Goal: Find contact information: Find contact information

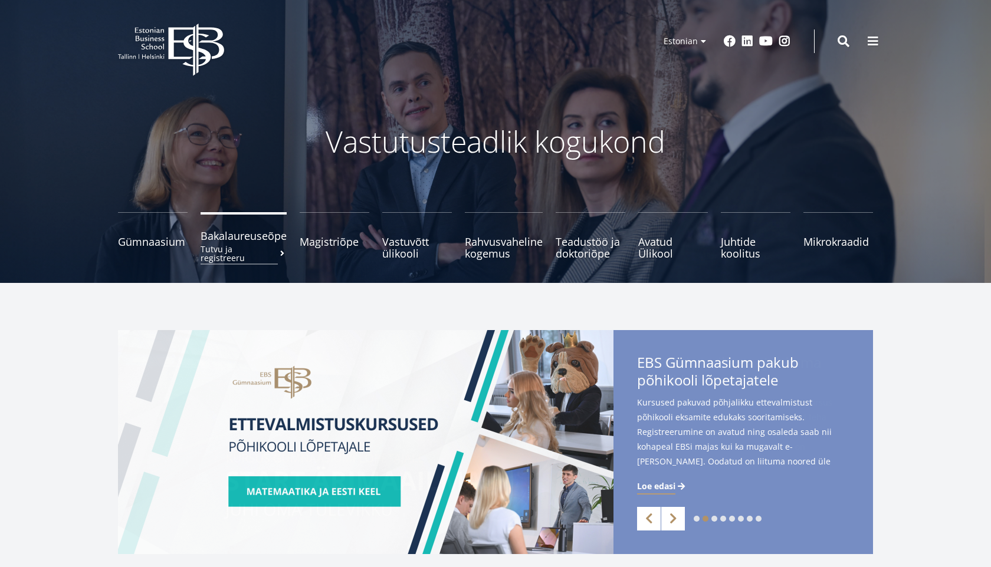
click at [243, 231] on span "Bakalaureuseõpe Tutvu ja registreeru" at bounding box center [244, 236] width 86 height 12
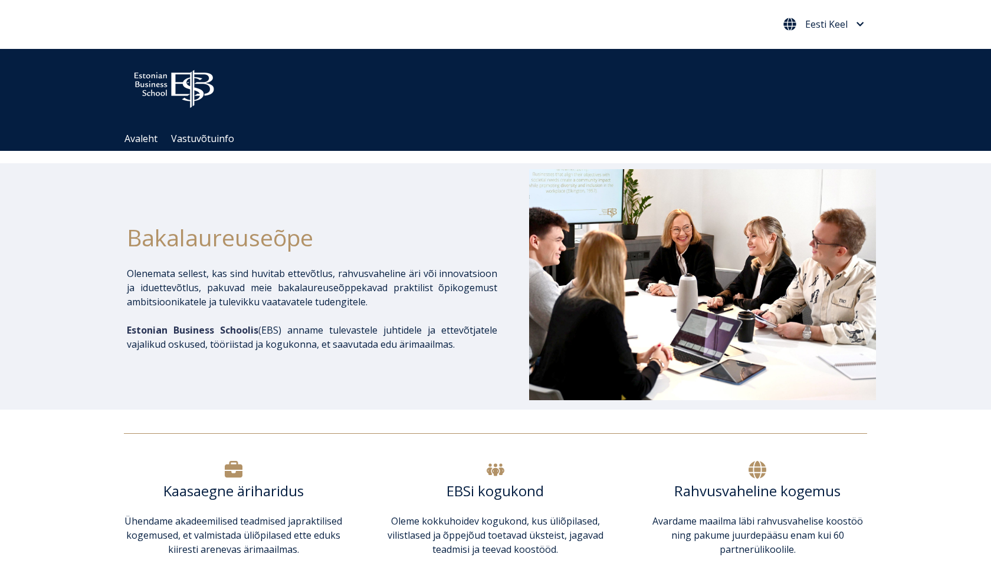
click at [822, 21] on span "Eesti Keel" at bounding box center [826, 23] width 42 height 9
click at [615, 135] on ul "Avaleht Vastuvõtuinfo" at bounding box center [501, 139] width 767 height 24
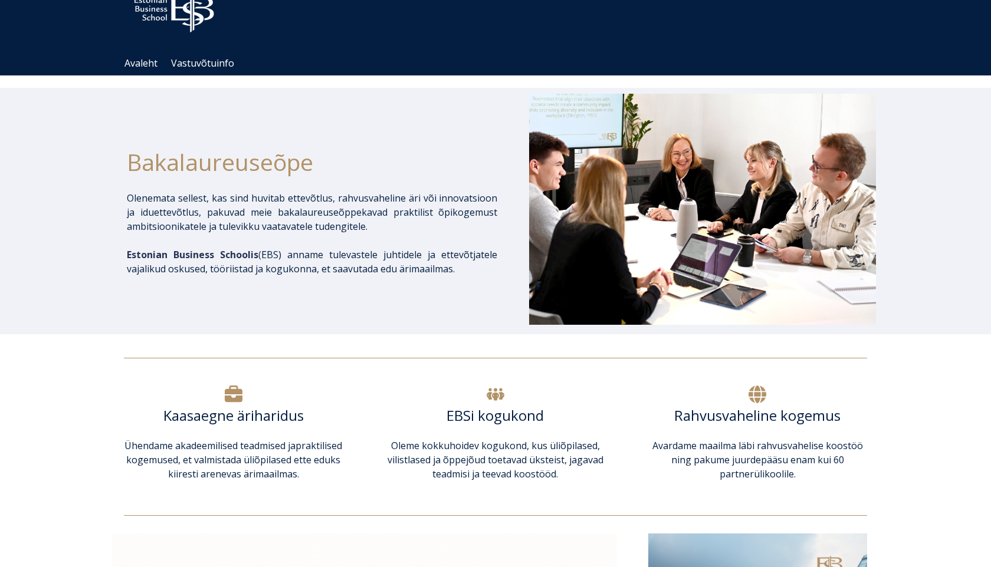
scroll to position [77, 0]
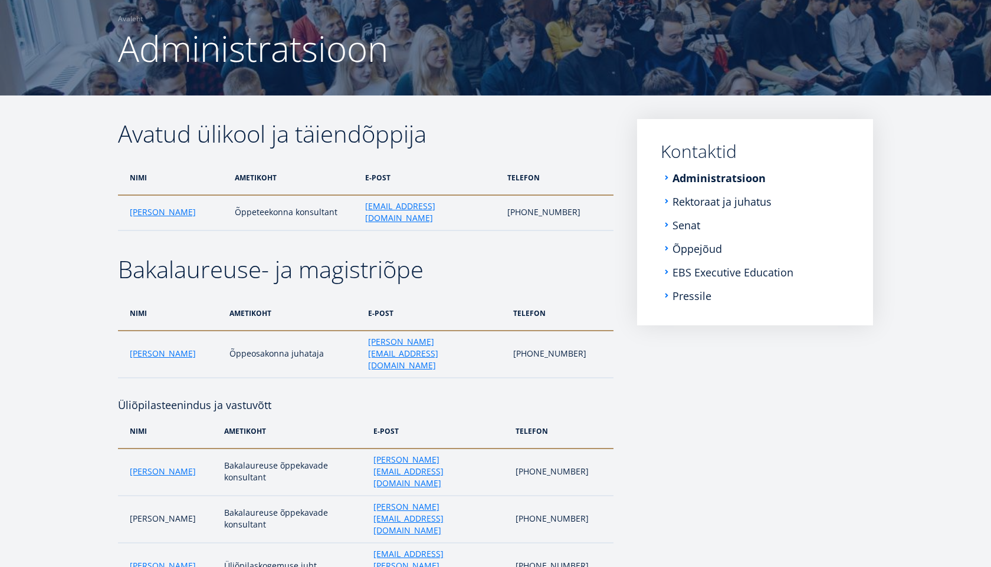
scroll to position [92, 0]
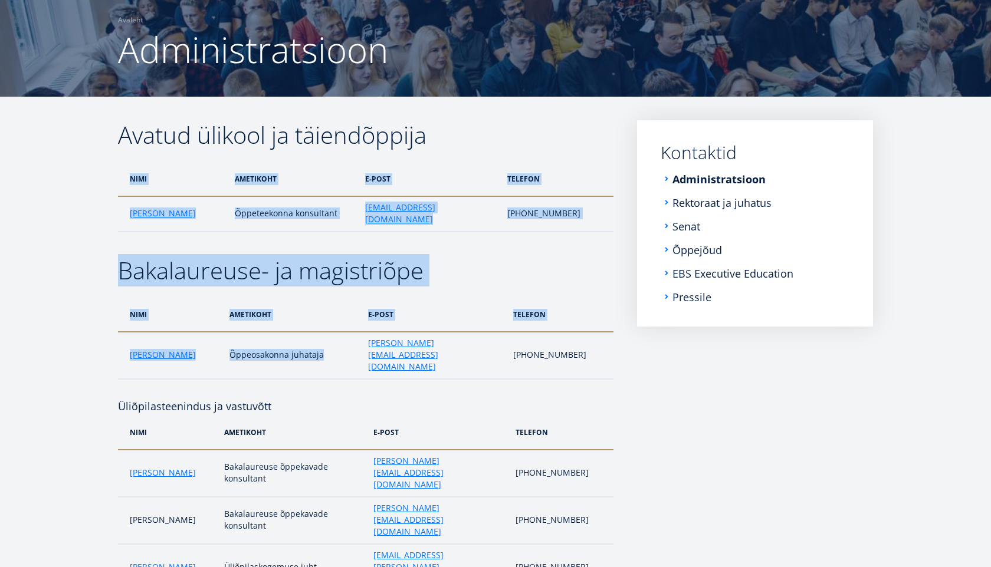
drag, startPoint x: 312, startPoint y: 335, endPoint x: 116, endPoint y: 204, distance: 235.6
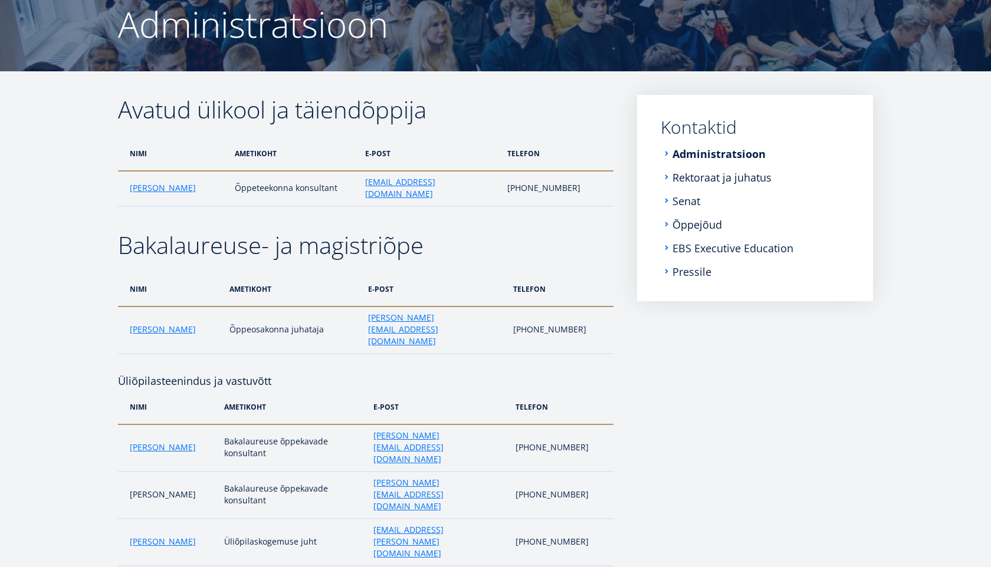
scroll to position [121, 0]
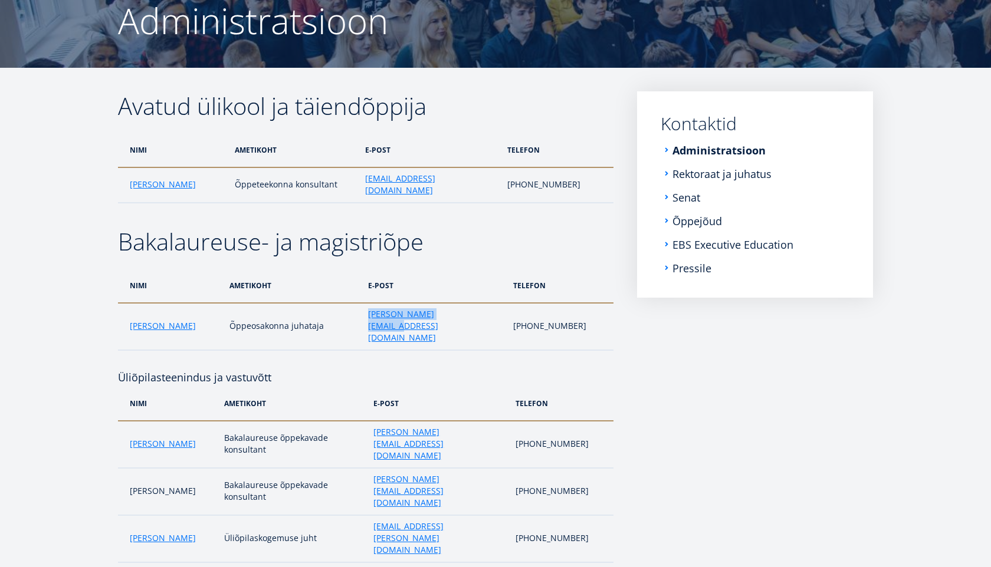
drag, startPoint x: 457, startPoint y: 300, endPoint x: 360, endPoint y: 300, distance: 96.1
click at [362, 303] on td "[PERSON_NAME][EMAIL_ADDRESS][DOMAIN_NAME]" at bounding box center [434, 326] width 145 height 47
copy link "[PERSON_NAME][EMAIL_ADDRESS][DOMAIN_NAME]"
click at [451, 233] on h2 "Bakalaureuse- ja magistriõpe" at bounding box center [365, 241] width 495 height 29
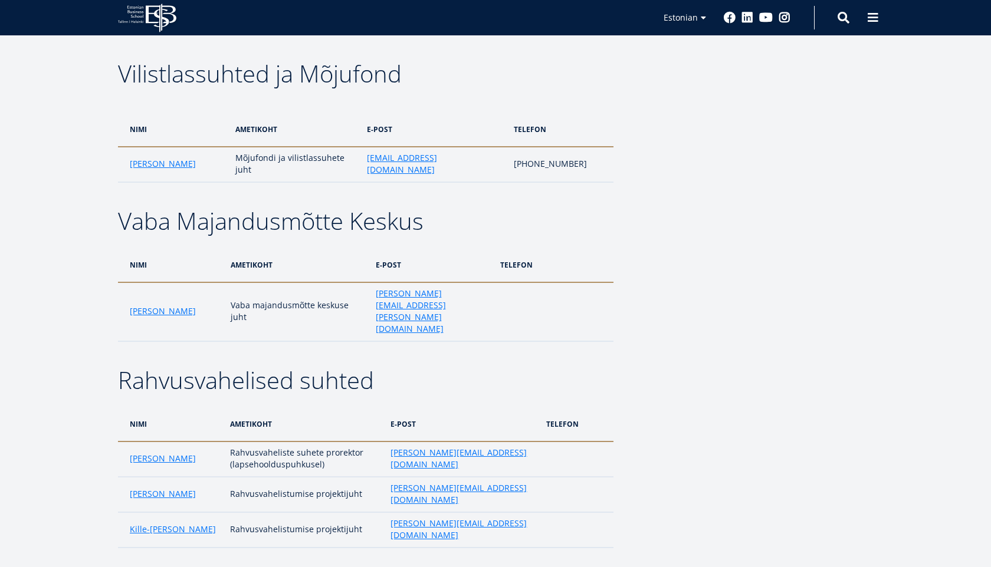
scroll to position [1, 0]
click at [835, 293] on aside "Submenu Kontaktid Administratsioon Rektoraat ja juhatus Senat Õppejõud EBS Exec…" at bounding box center [755, 192] width 236 height 3120
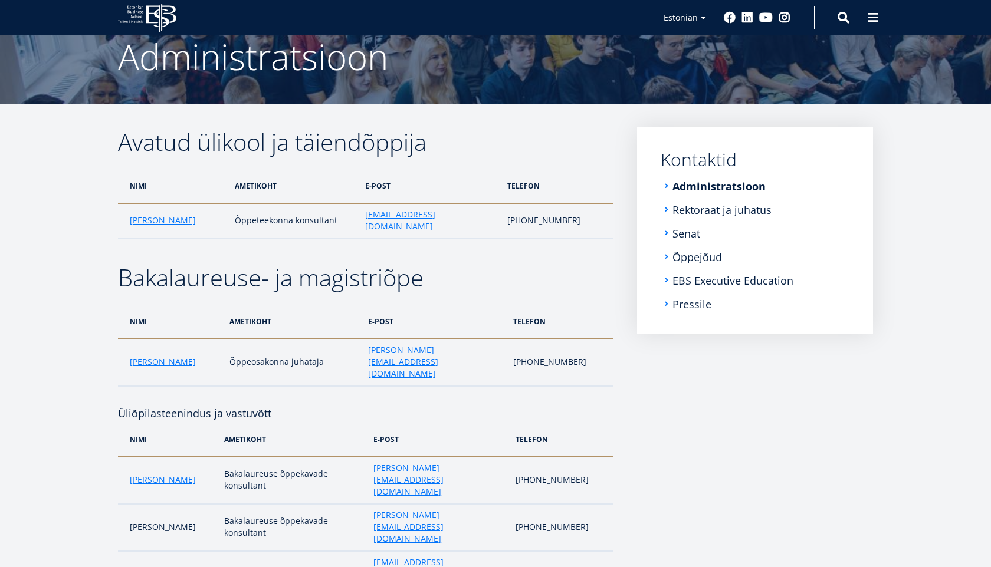
scroll to position [90, 0]
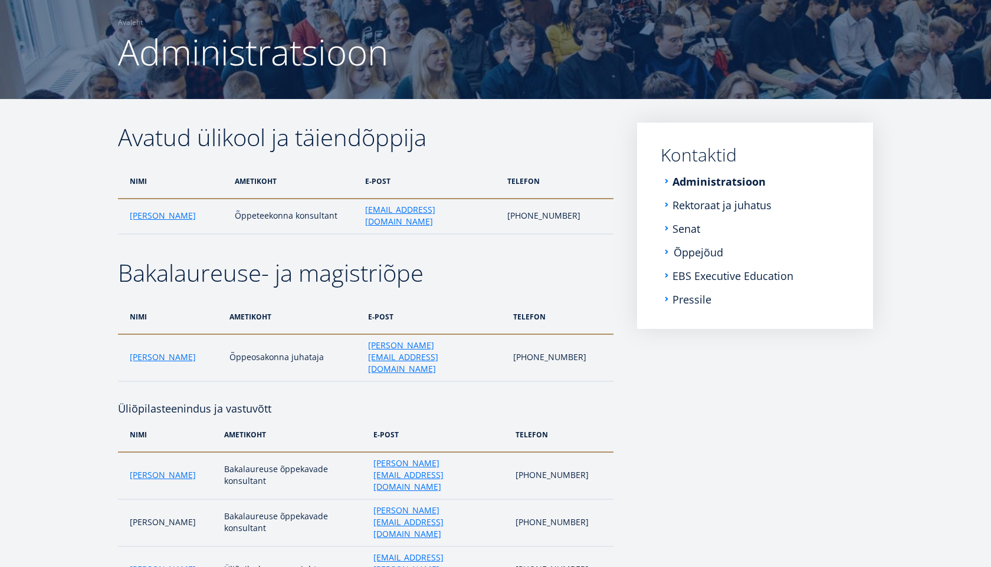
click at [705, 248] on link "Õppejõud" at bounding box center [699, 253] width 50 height 12
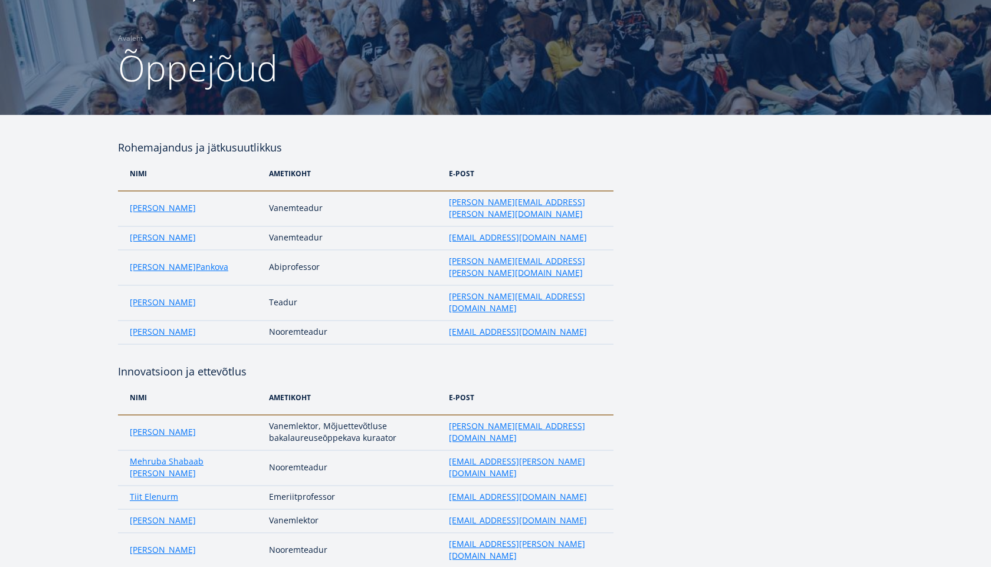
scroll to position [72, 0]
